Goal: Information Seeking & Learning: Learn about a topic

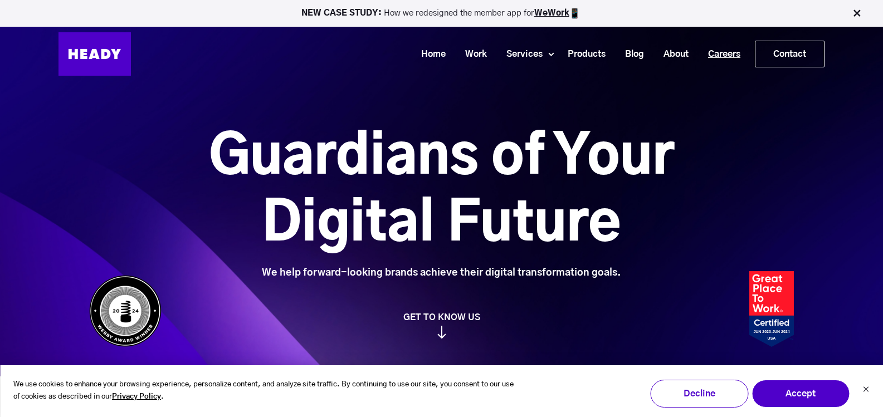
click at [717, 52] on link "Careers" at bounding box center [720, 54] width 52 height 21
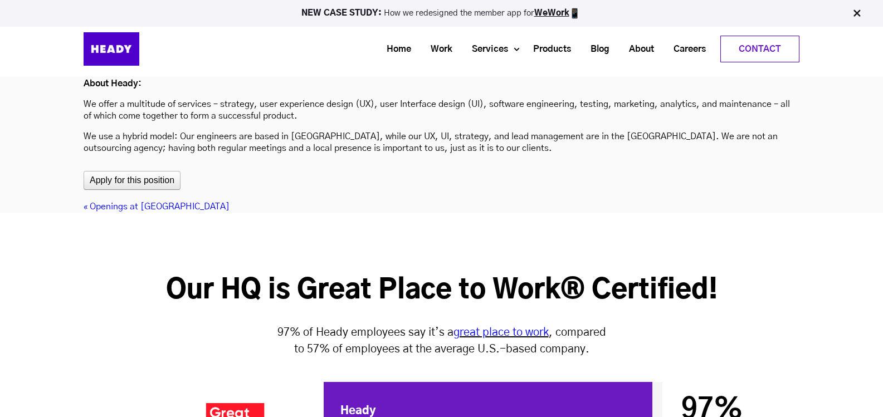
scroll to position [3472, 0]
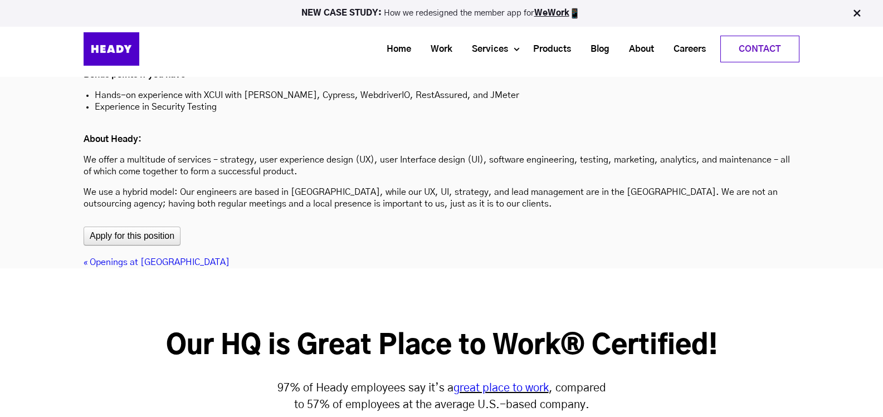
click at [123, 258] on link "« Openings at Heady" at bounding box center [157, 262] width 146 height 9
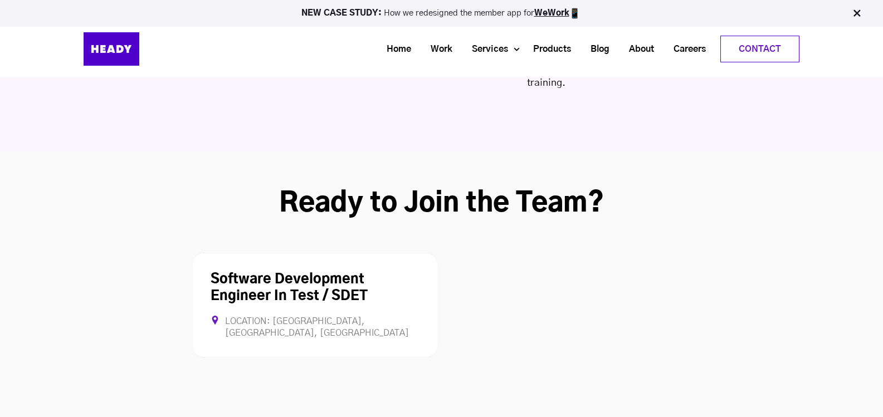
scroll to position [2893, 0]
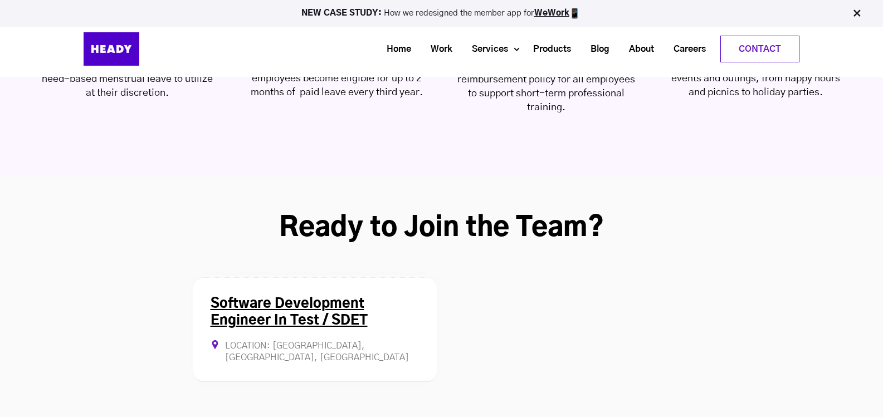
click at [253, 277] on div "Software Development Engineer In Test / SDET Location: Mumbai, Maharashtra, Ind…" at bounding box center [315, 329] width 244 height 105
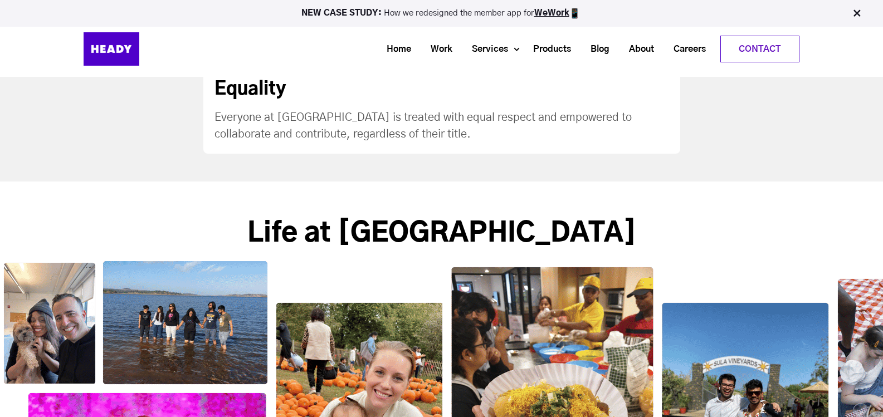
scroll to position [1412, 0]
